Goal: Task Accomplishment & Management: Manage account settings

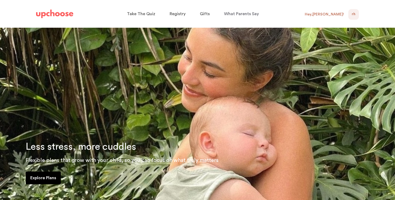
click at [352, 15] on span "RH" at bounding box center [354, 14] width 4 height 6
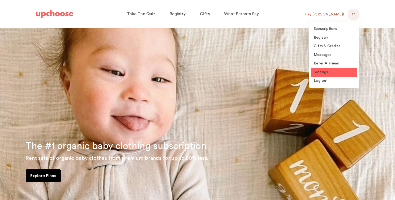
click at [324, 70] on span "Settings" at bounding box center [321, 72] width 15 height 4
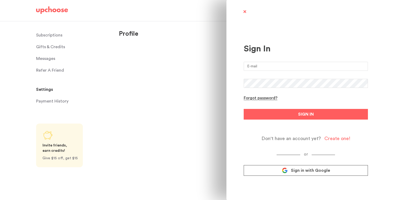
type input "[PERSON_NAME][EMAIL_ADDRESS][DOMAIN_NAME]"
click at [306, 114] on button "SIGN IN" at bounding box center [306, 114] width 124 height 11
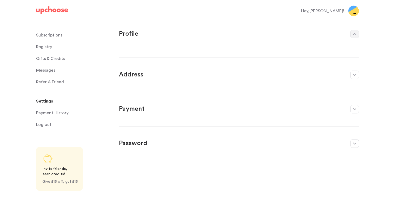
select select "IL"
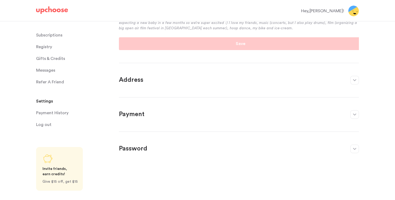
scroll to position [138, 0]
click at [355, 115] on icon "button" at bounding box center [354, 114] width 3 height 2
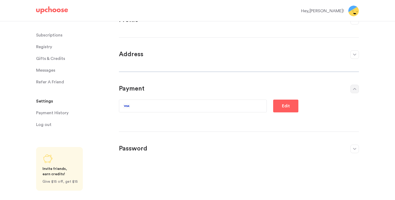
scroll to position [14, 0]
click at [290, 108] on button "Edit" at bounding box center [285, 105] width 25 height 13
click at [353, 87] on button "button" at bounding box center [355, 89] width 9 height 9
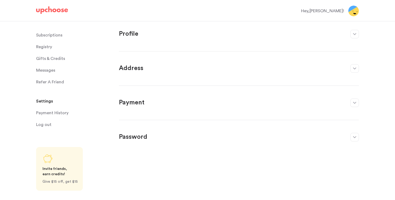
scroll to position [0, 0]
click at [353, 102] on button "button" at bounding box center [355, 102] width 9 height 9
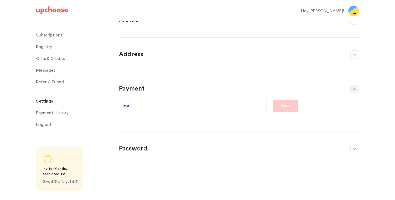
click at [350, 13] on img at bounding box center [354, 11] width 11 height 11
click at [54, 113] on p "Payment History" at bounding box center [52, 112] width 32 height 11
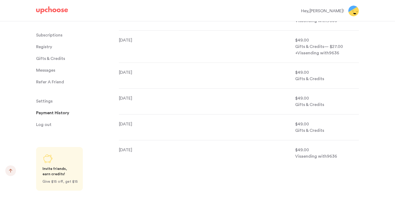
scroll to position [655, 0]
click at [44, 99] on span "Settings" at bounding box center [44, 101] width 16 height 11
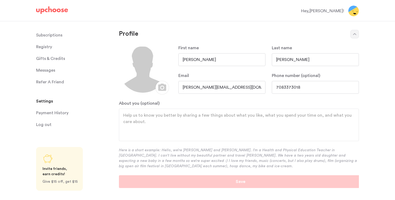
click at [357, 34] on button "button" at bounding box center [355, 34] width 9 height 9
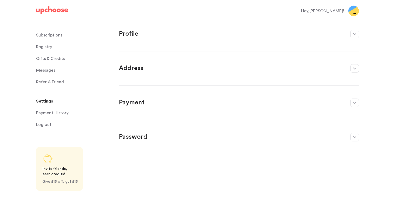
click at [355, 67] on button "button" at bounding box center [355, 68] width 9 height 9
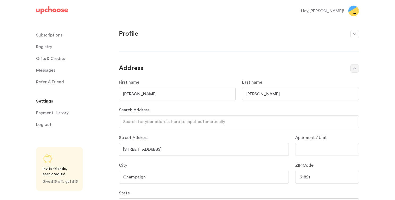
scroll to position [24, 0]
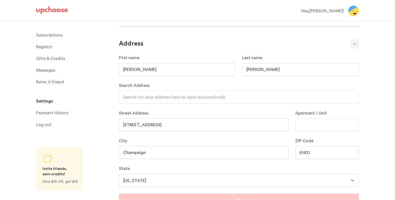
click at [357, 44] on button "button" at bounding box center [355, 44] width 9 height 9
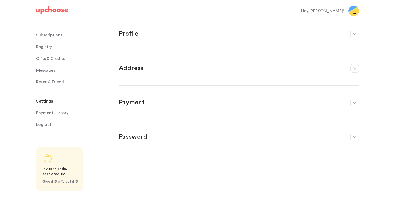
scroll to position [0, 0]
click at [354, 101] on button "button" at bounding box center [355, 102] width 9 height 9
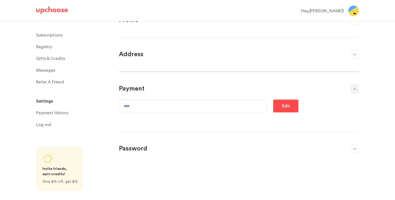
click at [284, 104] on p "Edit" at bounding box center [286, 106] width 8 height 6
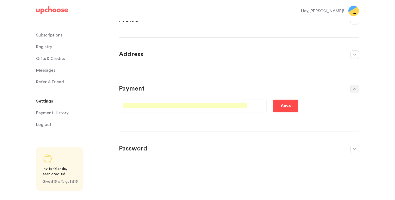
click at [286, 106] on p "Save" at bounding box center [286, 106] width 10 height 6
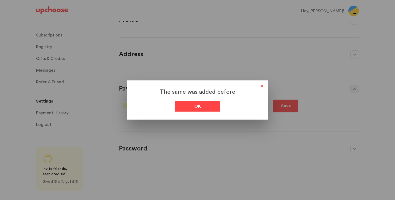
click at [211, 108] on div "Ok" at bounding box center [197, 106] width 45 height 11
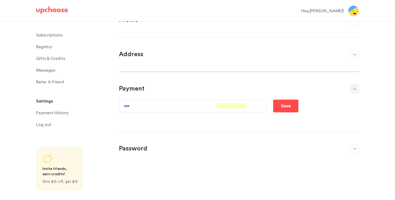
click at [287, 107] on p "Save" at bounding box center [286, 106] width 10 height 6
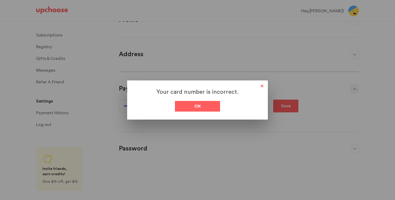
click at [262, 86] on span at bounding box center [262, 86] width 7 height 7
